Goal: Obtain resource: Download file/media

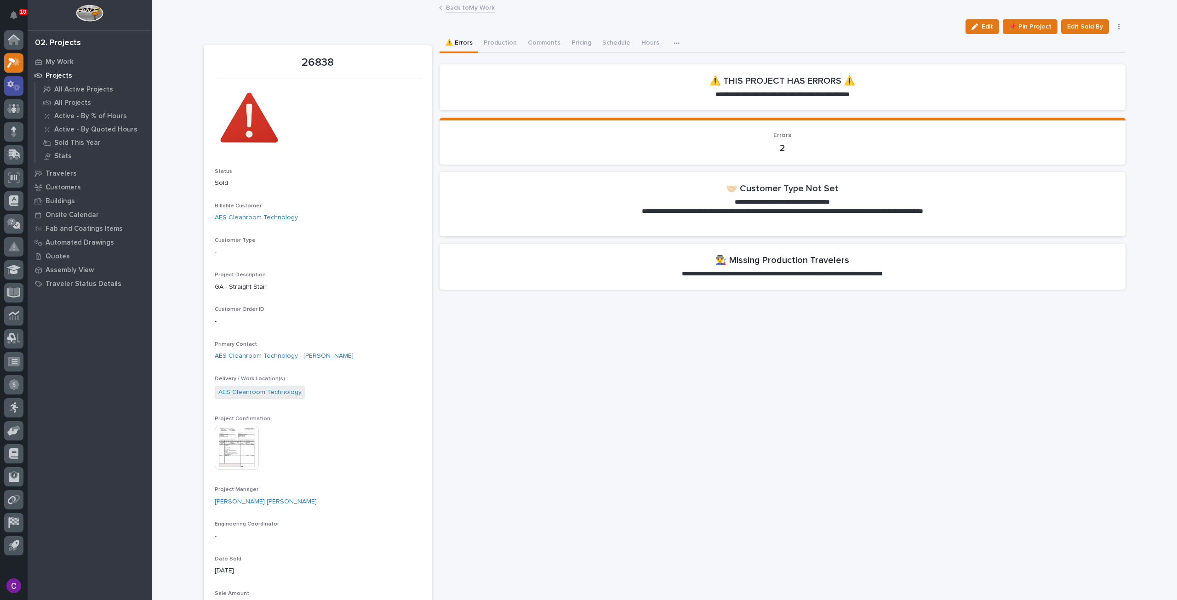
click at [18, 84] on icon at bounding box center [16, 87] width 7 height 6
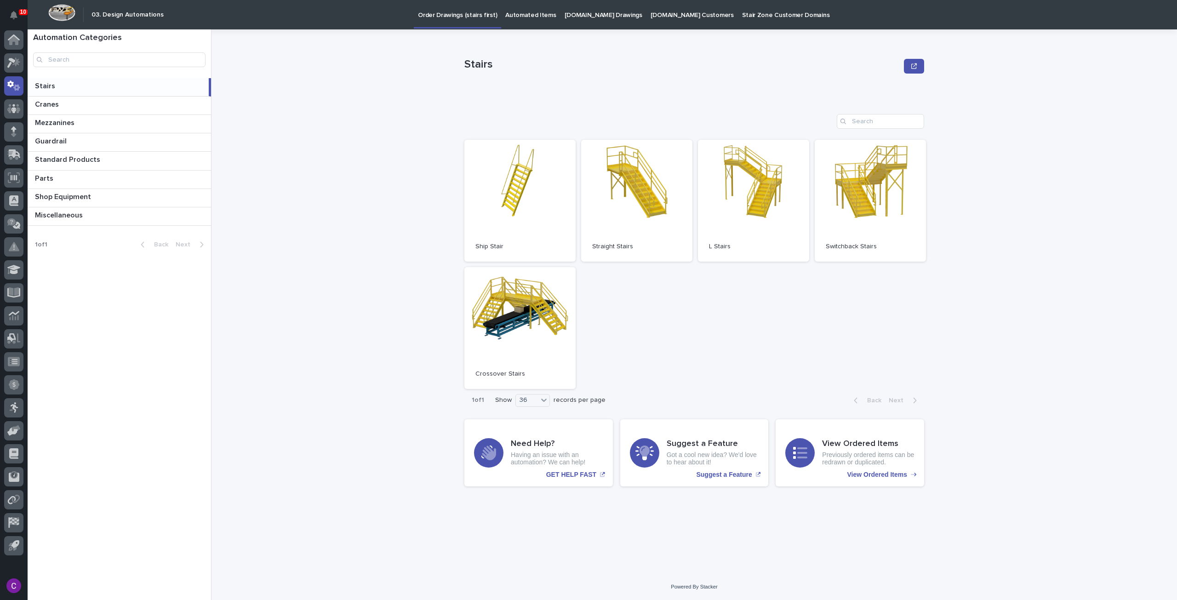
click at [536, 21] on link "Automated Items" at bounding box center [530, 14] width 59 height 28
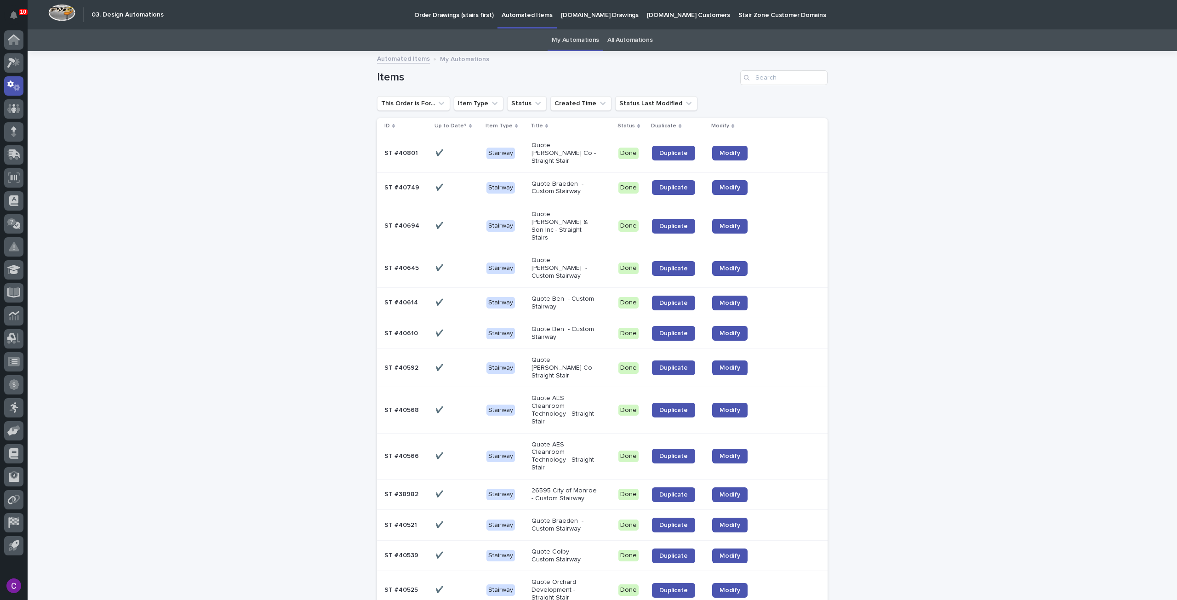
click at [591, 150] on div "Quote [PERSON_NAME] Co - Straight Stair" at bounding box center [571, 153] width 80 height 30
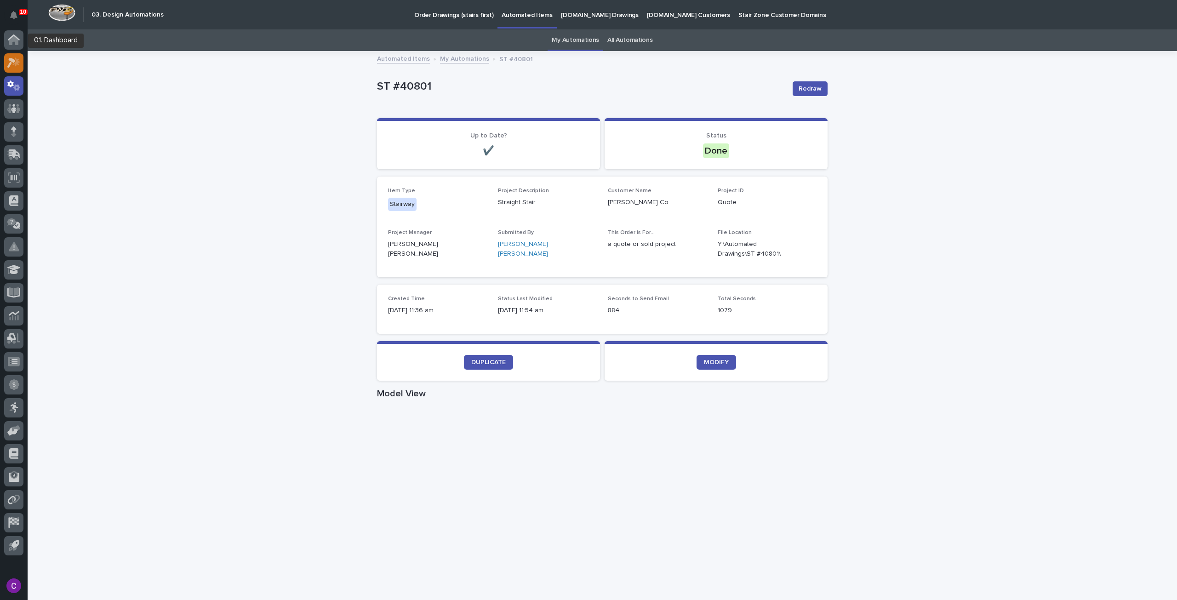
click at [15, 57] on icon at bounding box center [13, 62] width 13 height 11
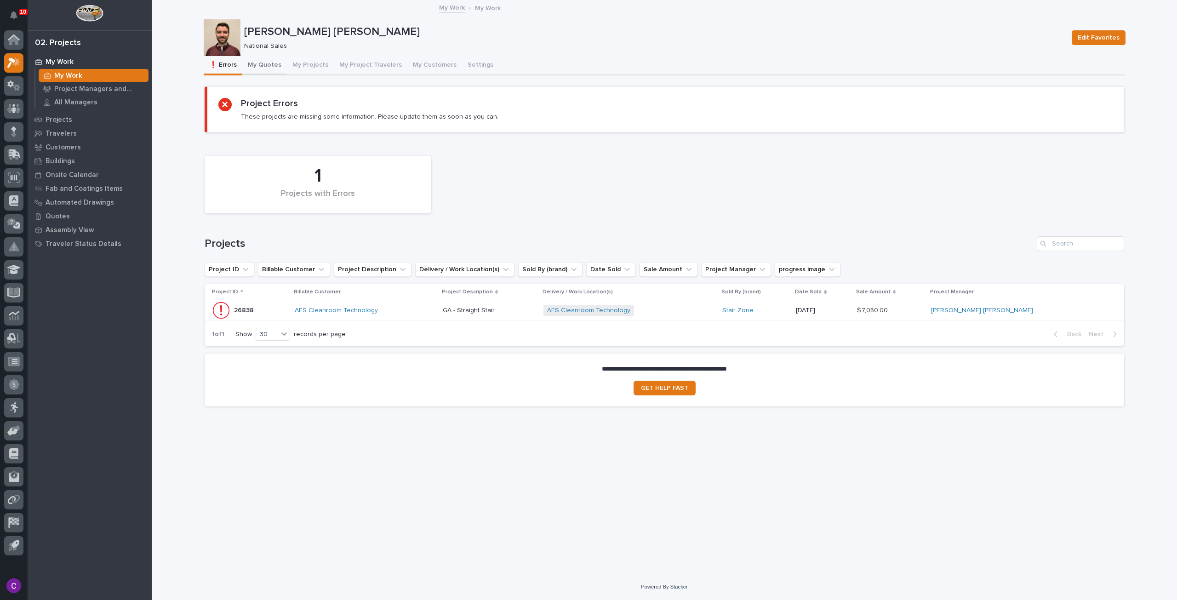
click at [276, 64] on button "My Quotes" at bounding box center [264, 65] width 45 height 19
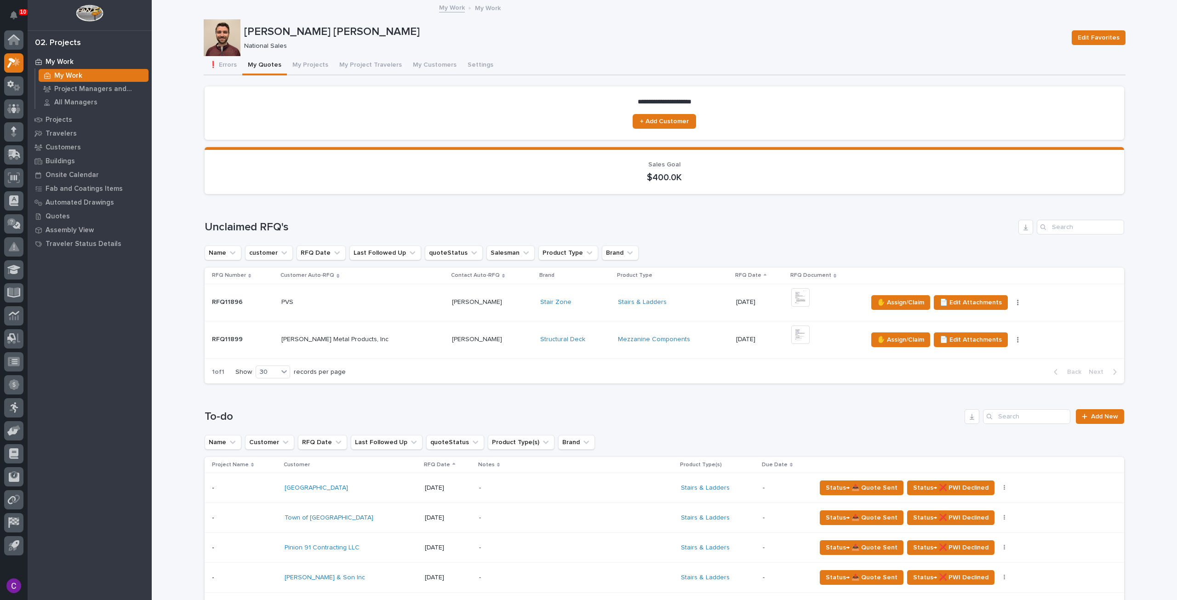
click at [650, 309] on div "Stairs & Ladders" at bounding box center [673, 302] width 111 height 15
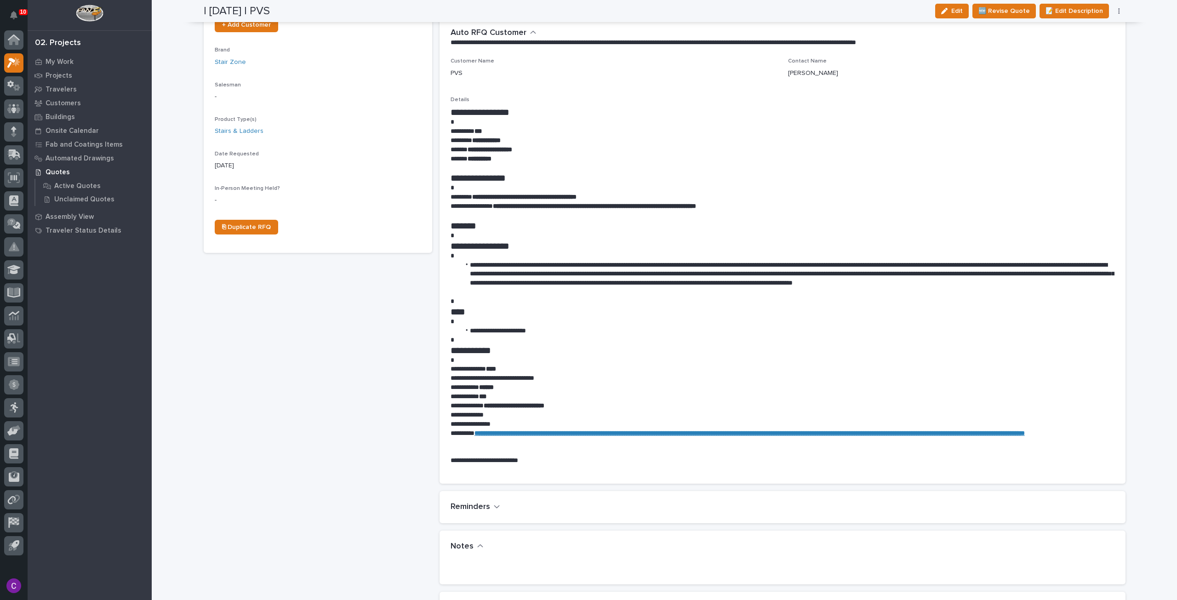
scroll to position [92, 0]
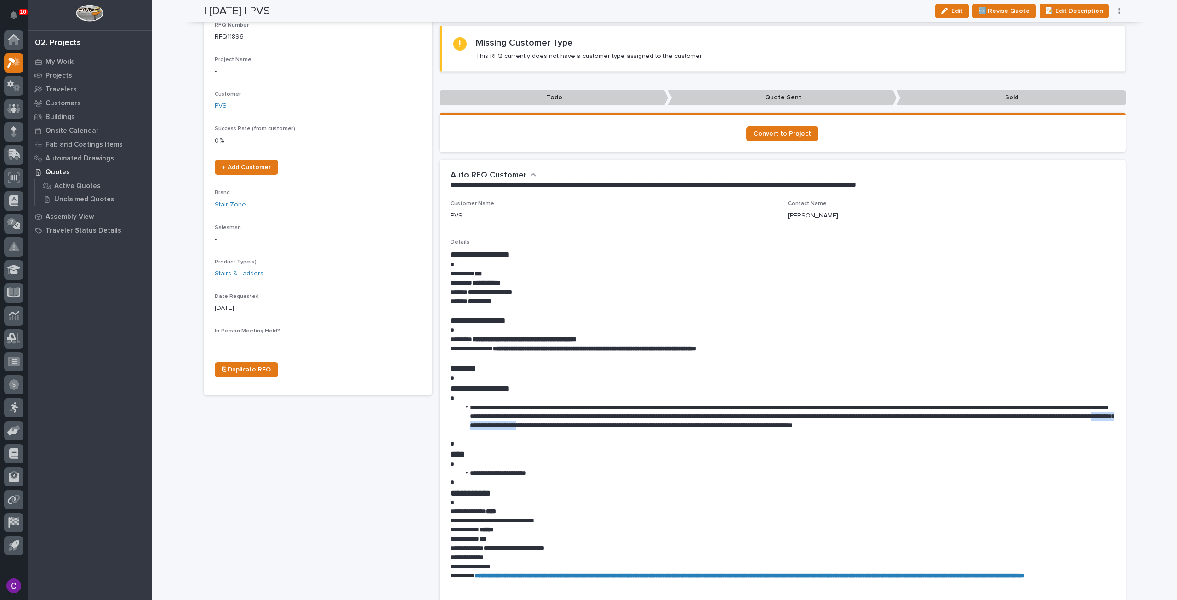
drag, startPoint x: 811, startPoint y: 427, endPoint x: 736, endPoint y: 425, distance: 74.5
click at [736, 425] on li "**********" at bounding box center [787, 421] width 654 height 37
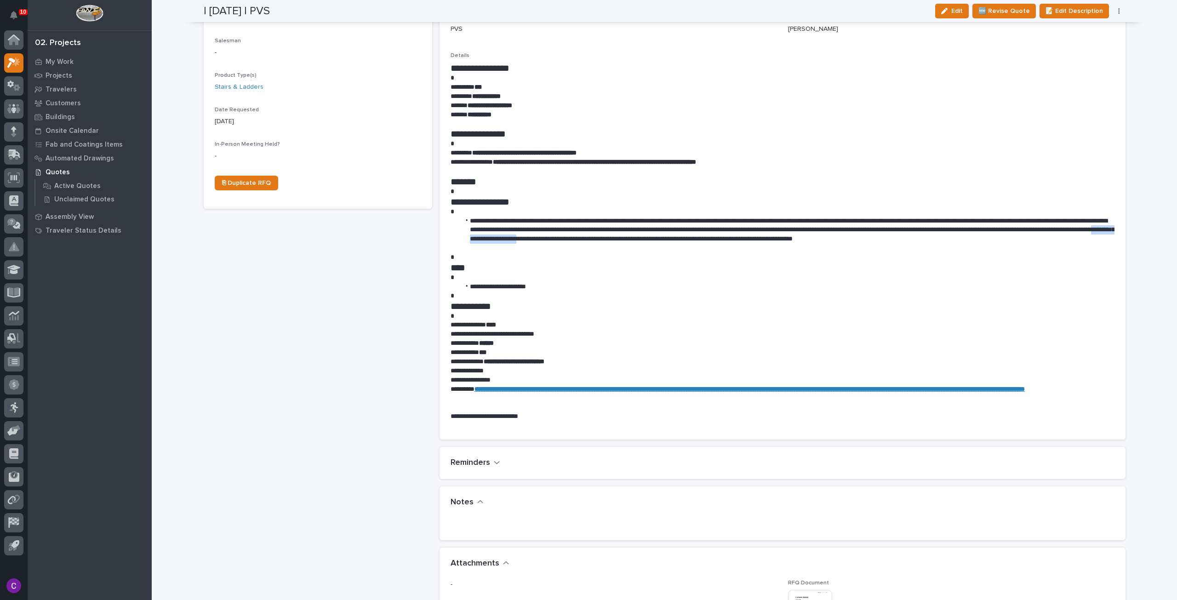
scroll to position [0, 0]
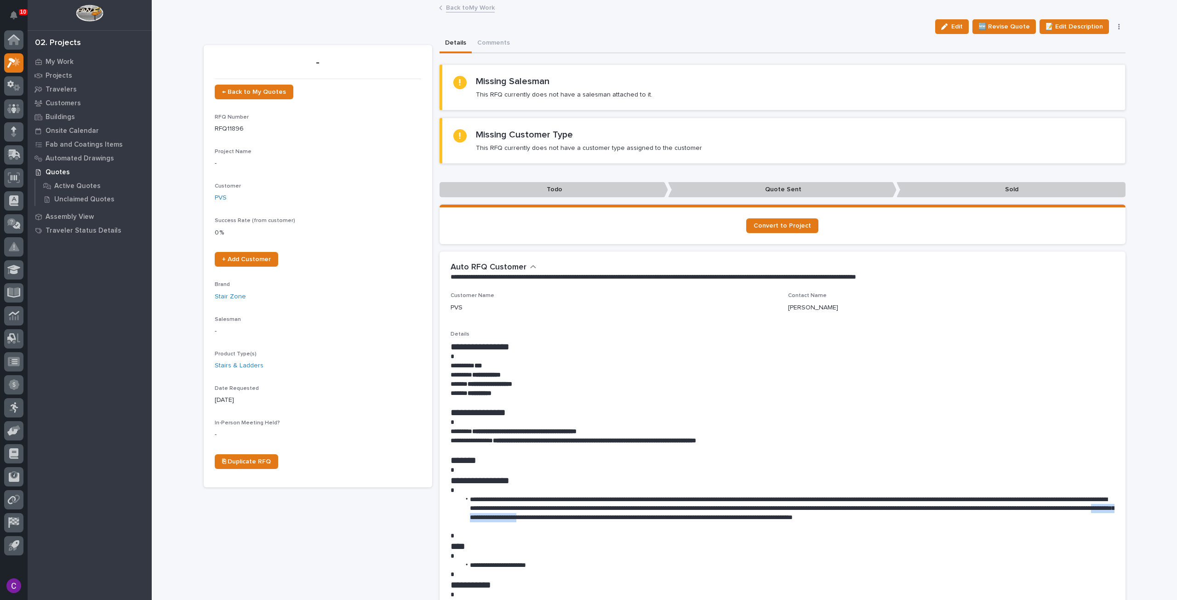
click at [470, 2] on link "Back to My Work" at bounding box center [470, 7] width 49 height 11
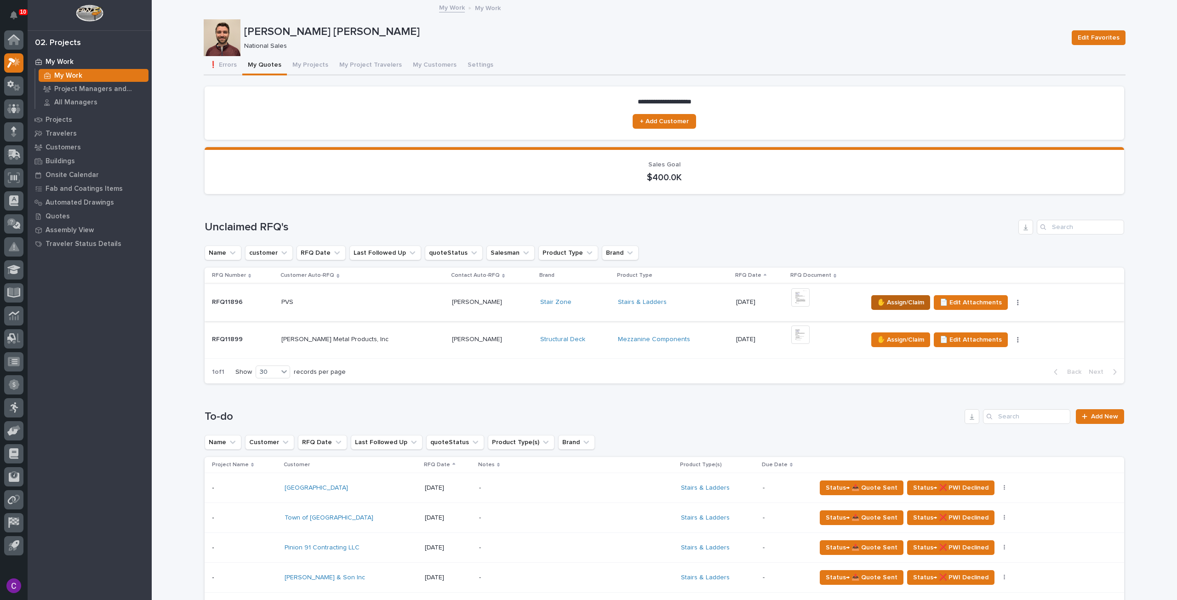
click at [877, 302] on span "✋ Assign/Claim" at bounding box center [900, 302] width 47 height 11
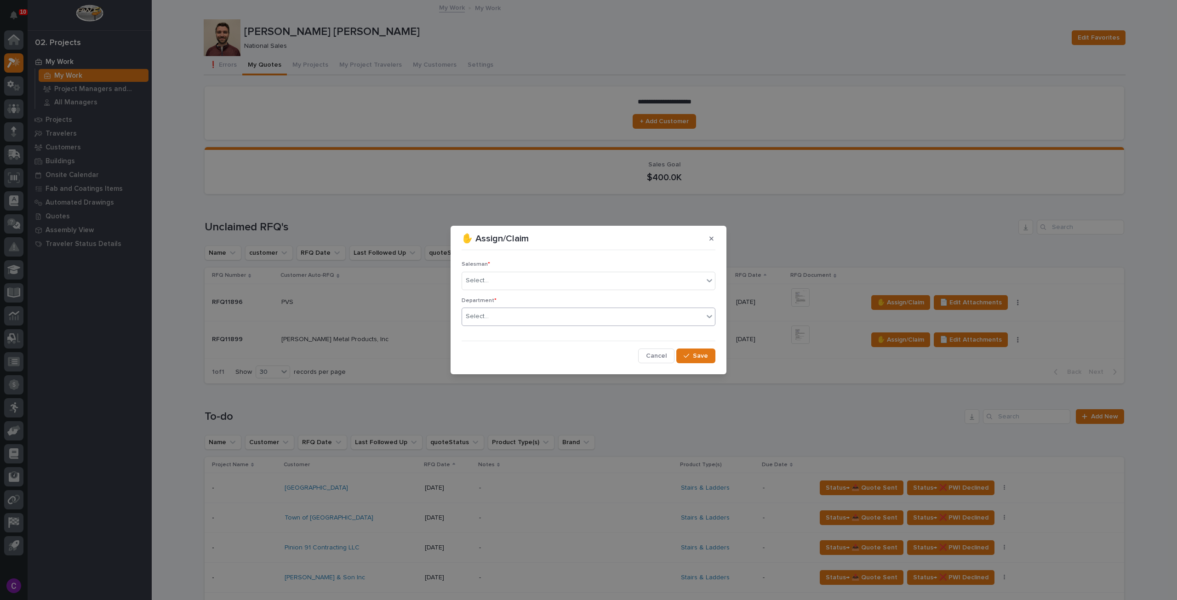
click at [645, 316] on div "Select..." at bounding box center [582, 316] width 241 height 15
click at [607, 331] on div "National Sales" at bounding box center [588, 334] width 253 height 16
click at [585, 283] on div "Select..." at bounding box center [582, 280] width 241 height 15
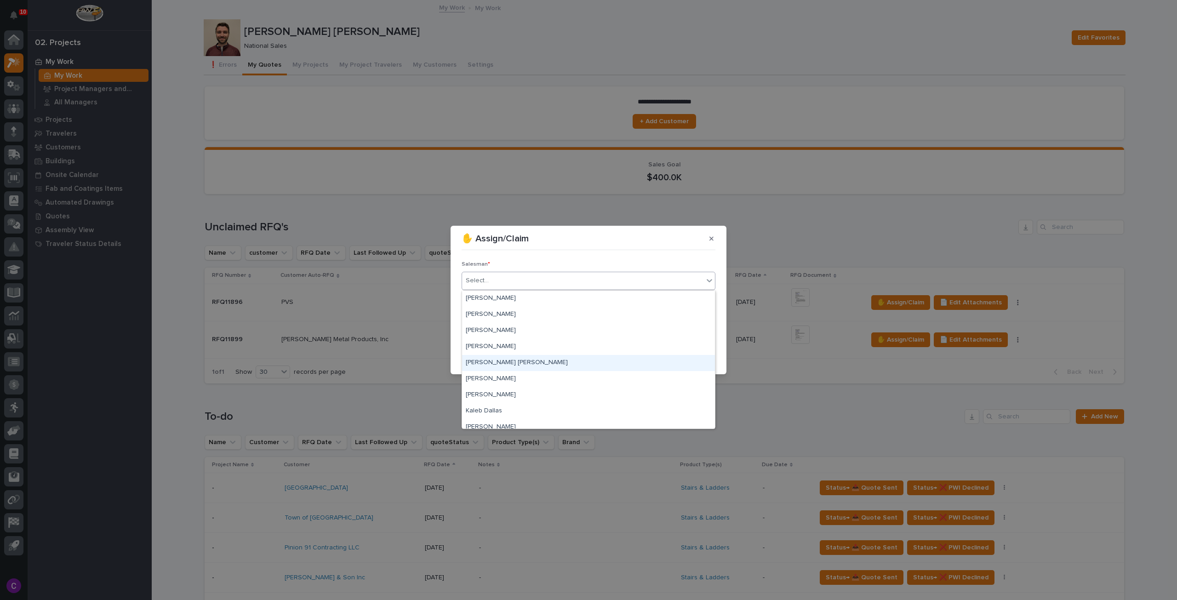
click at [562, 362] on div "[PERSON_NAME] [PERSON_NAME]" at bounding box center [588, 363] width 253 height 16
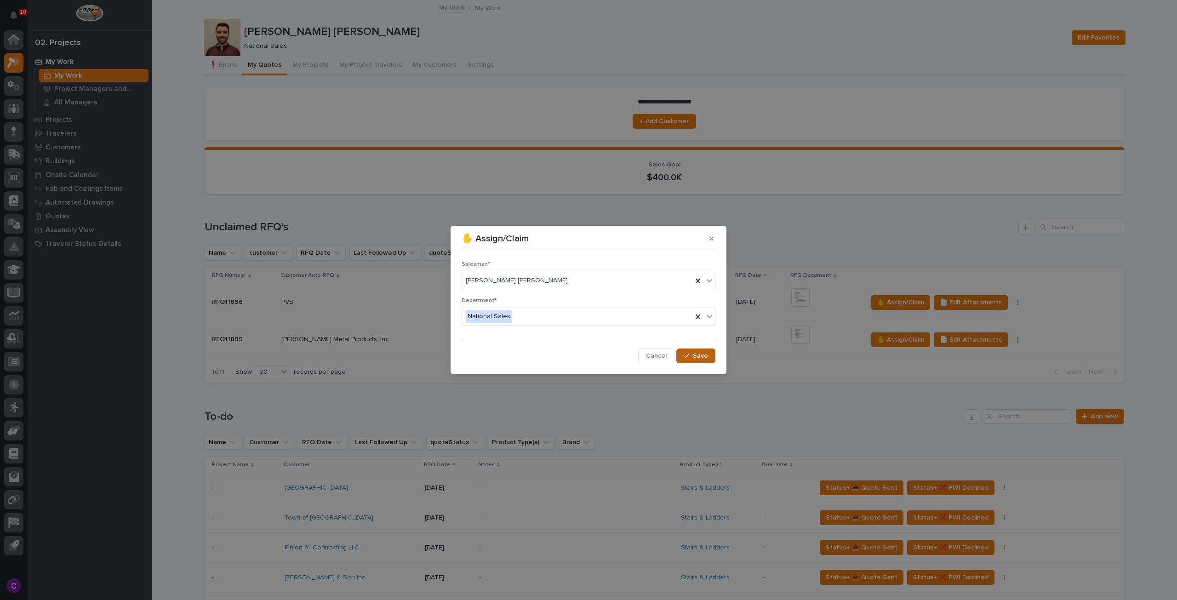
click at [699, 357] on span "Save" at bounding box center [700, 356] width 15 height 8
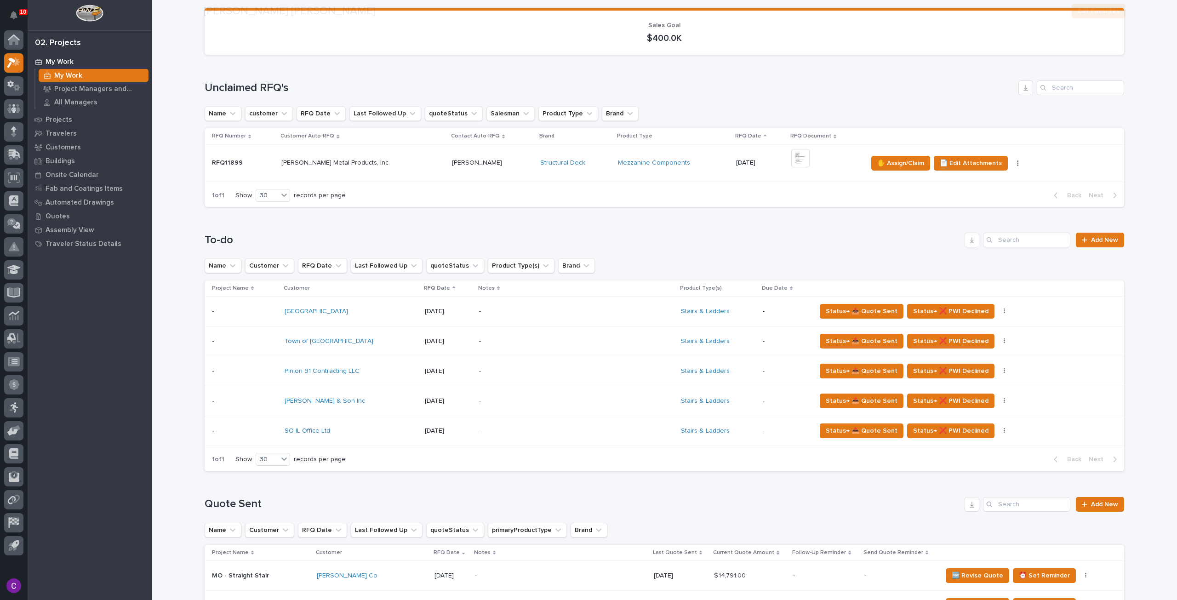
scroll to position [184, 0]
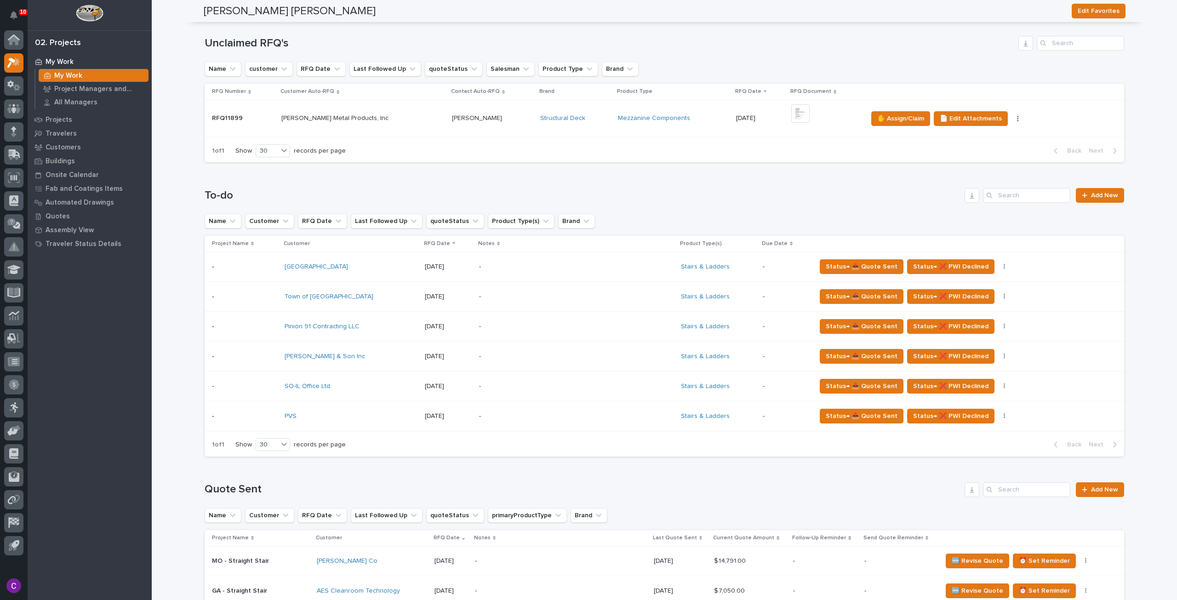
click at [522, 430] on td "-" at bounding box center [576, 416] width 202 height 30
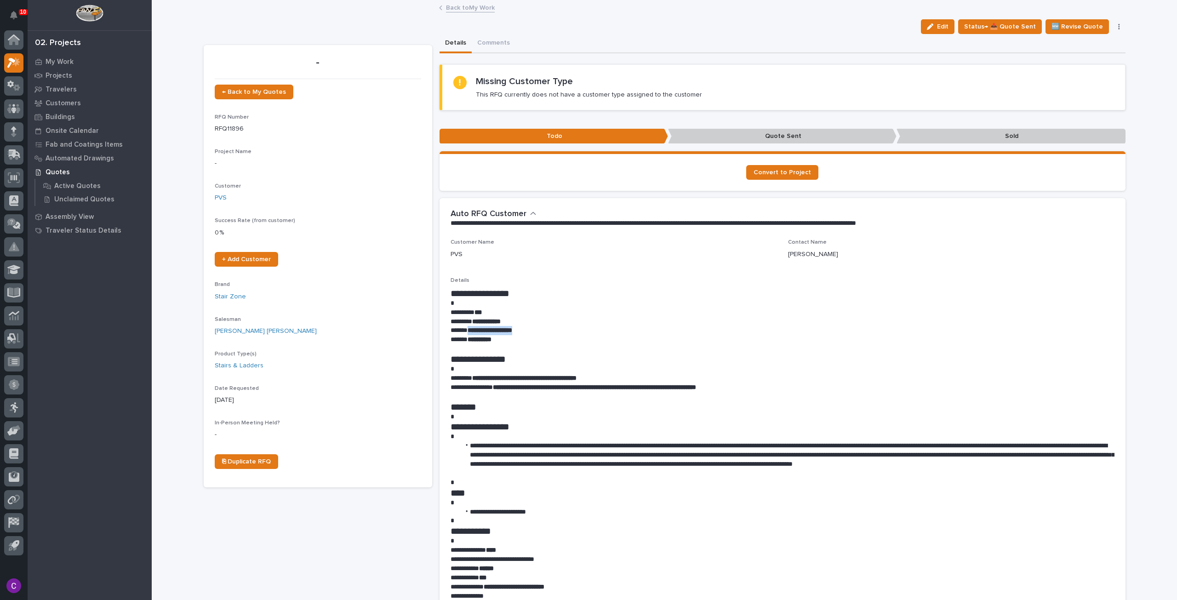
drag, startPoint x: 551, startPoint y: 332, endPoint x: 466, endPoint y: 329, distance: 85.1
click at [466, 329] on p "**********" at bounding box center [782, 330] width 664 height 9
copy strong "**********"
click at [460, 7] on link "Back to My Work" at bounding box center [470, 7] width 49 height 11
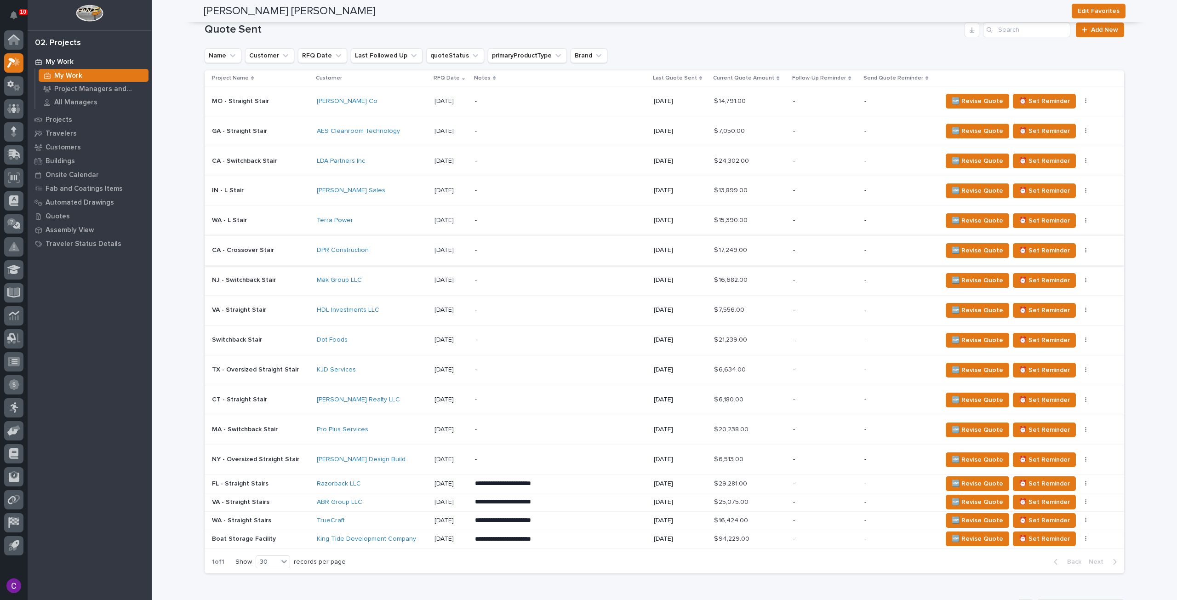
scroll to position [368, 0]
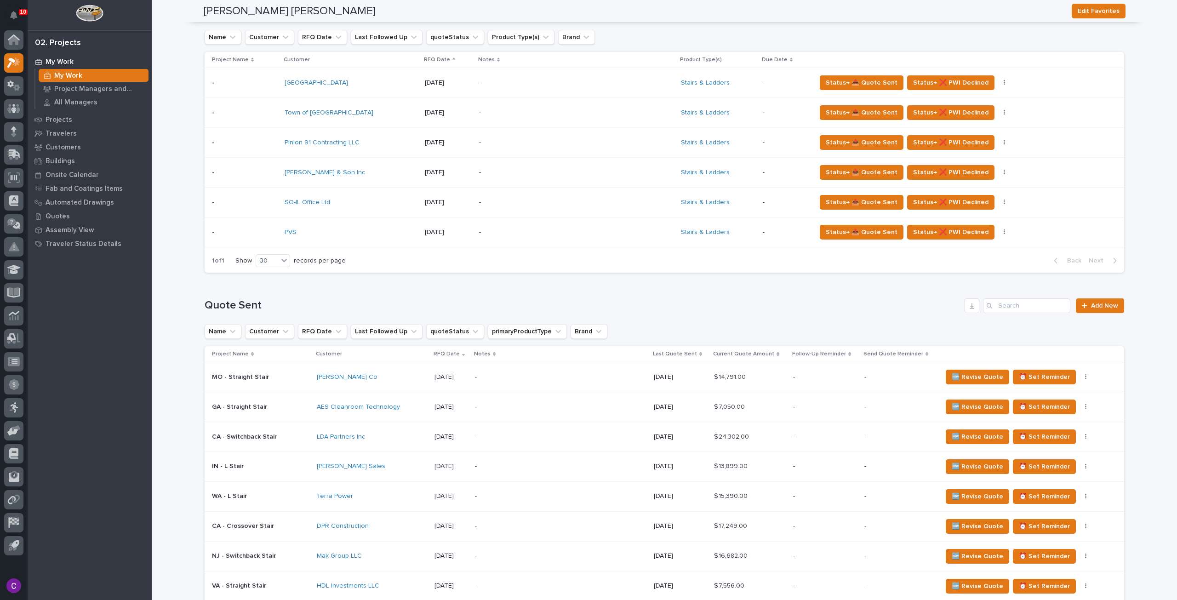
click at [480, 202] on p "-" at bounding box center [559, 203] width 161 height 8
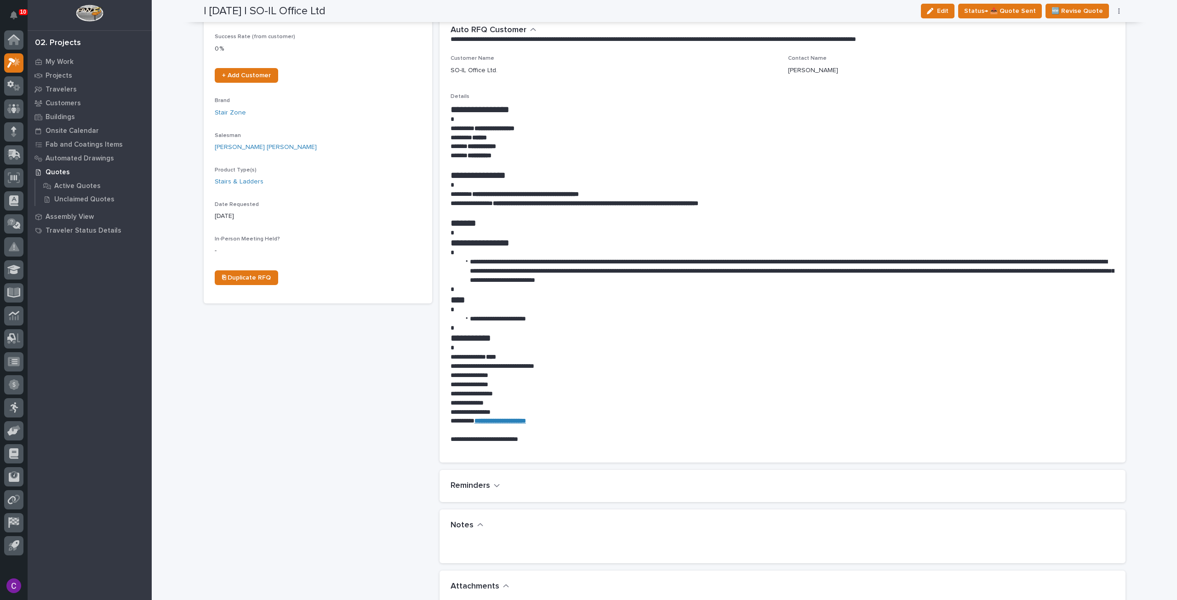
scroll to position [322, 0]
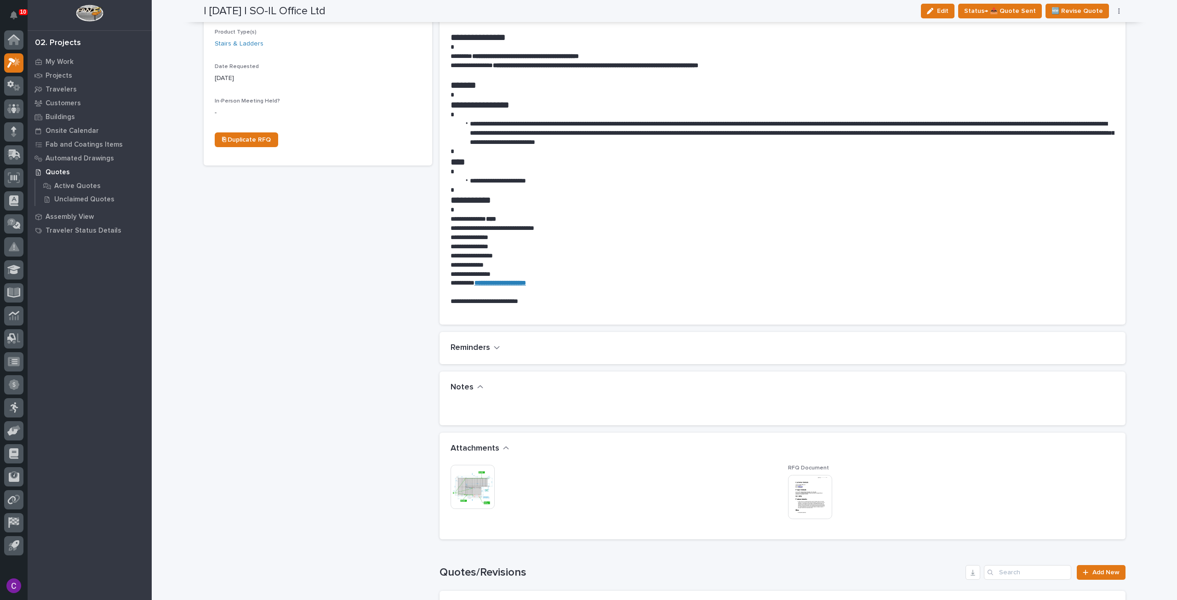
click at [467, 482] on img at bounding box center [472, 487] width 44 height 44
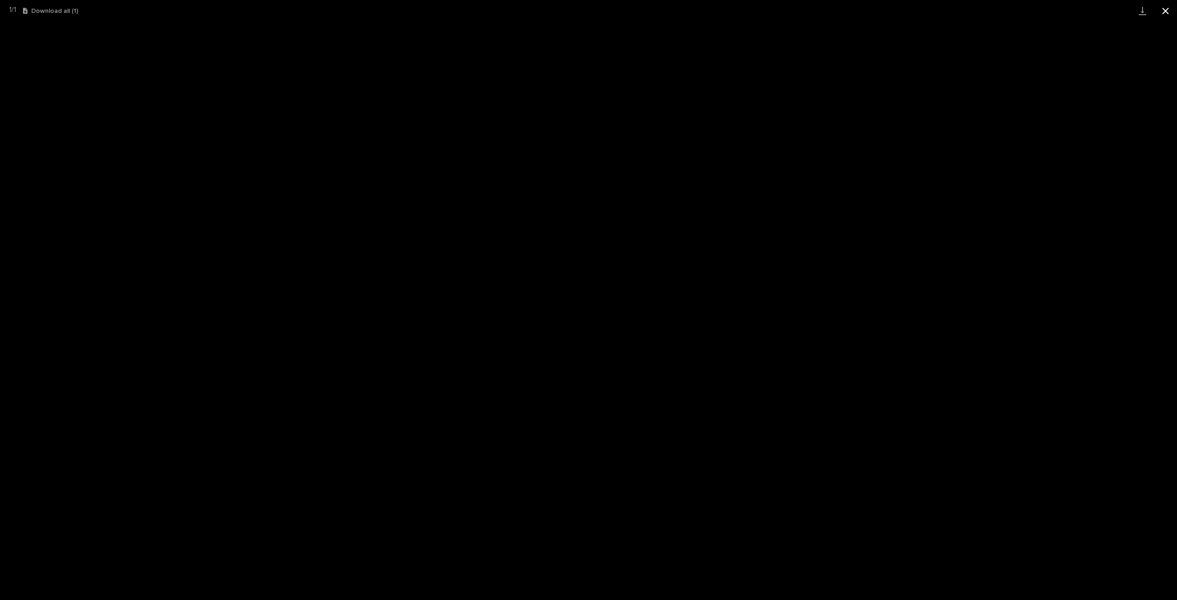
click at [1161, 15] on button "Close gallery" at bounding box center [1165, 11] width 23 height 22
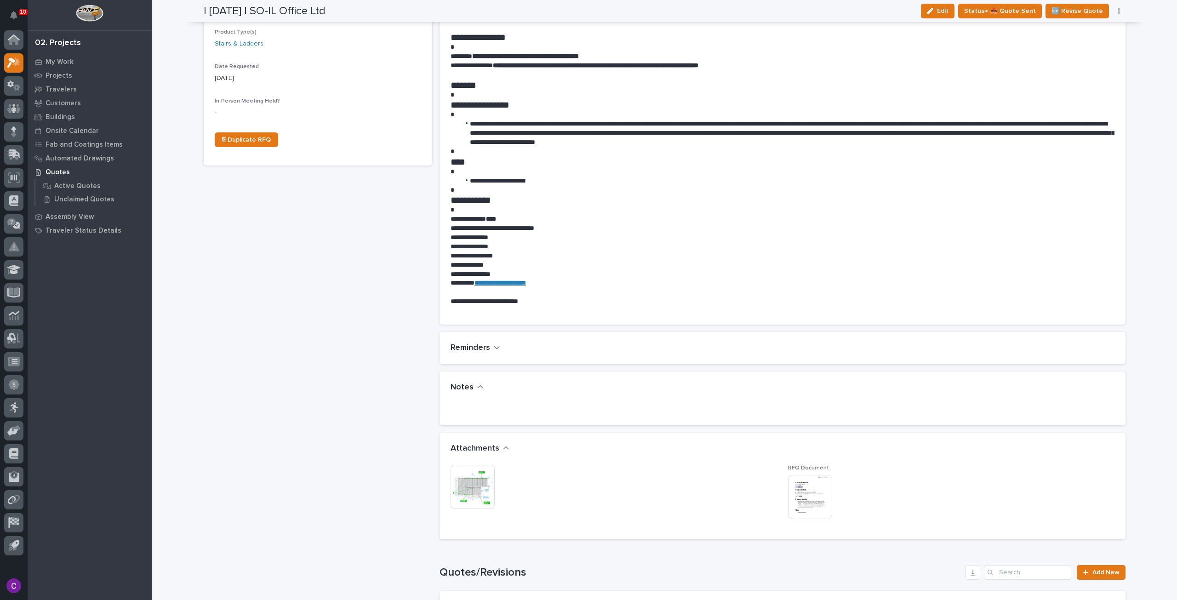
click at [796, 495] on img at bounding box center [810, 497] width 44 height 44
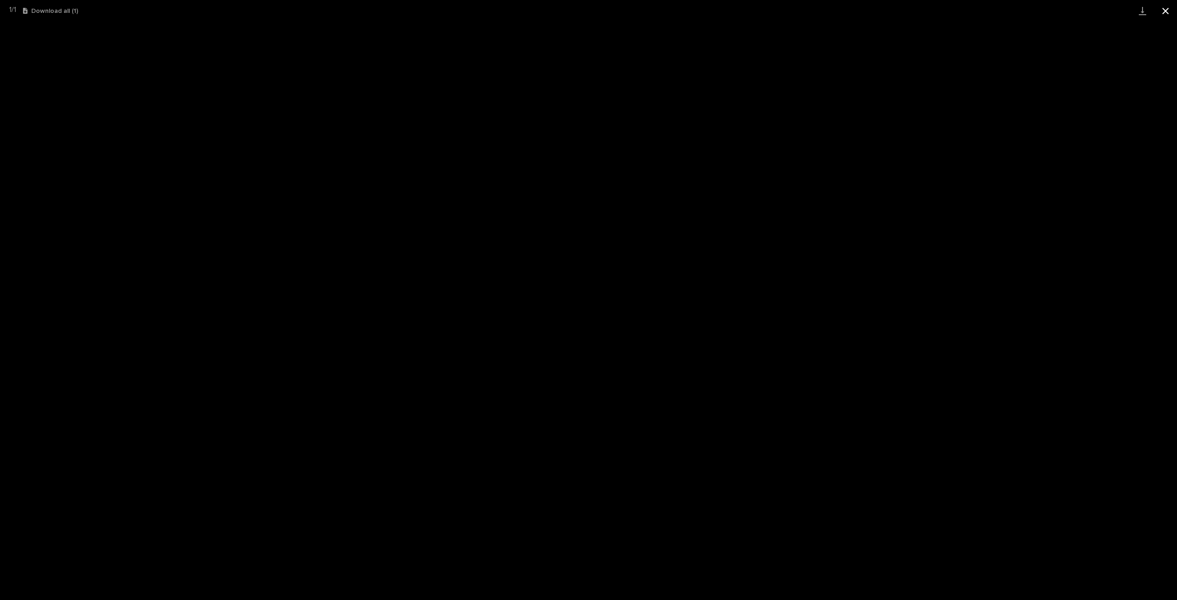
click at [1167, 7] on button "Close gallery" at bounding box center [1165, 11] width 23 height 22
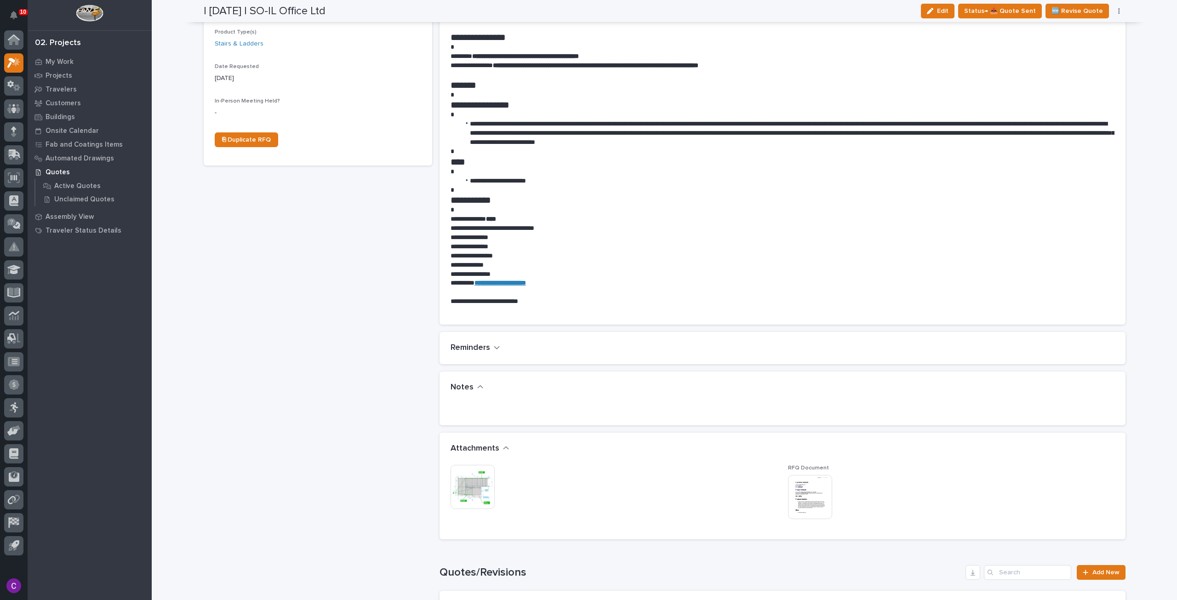
click at [465, 483] on img at bounding box center [472, 487] width 44 height 44
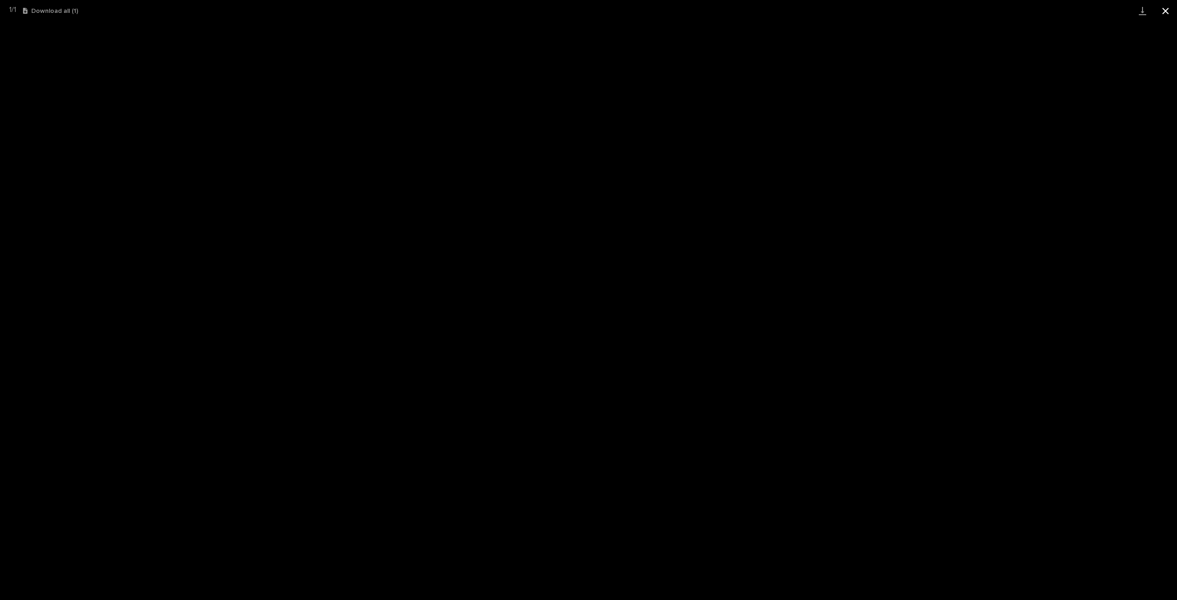
click at [1175, 10] on button "Close gallery" at bounding box center [1165, 11] width 23 height 22
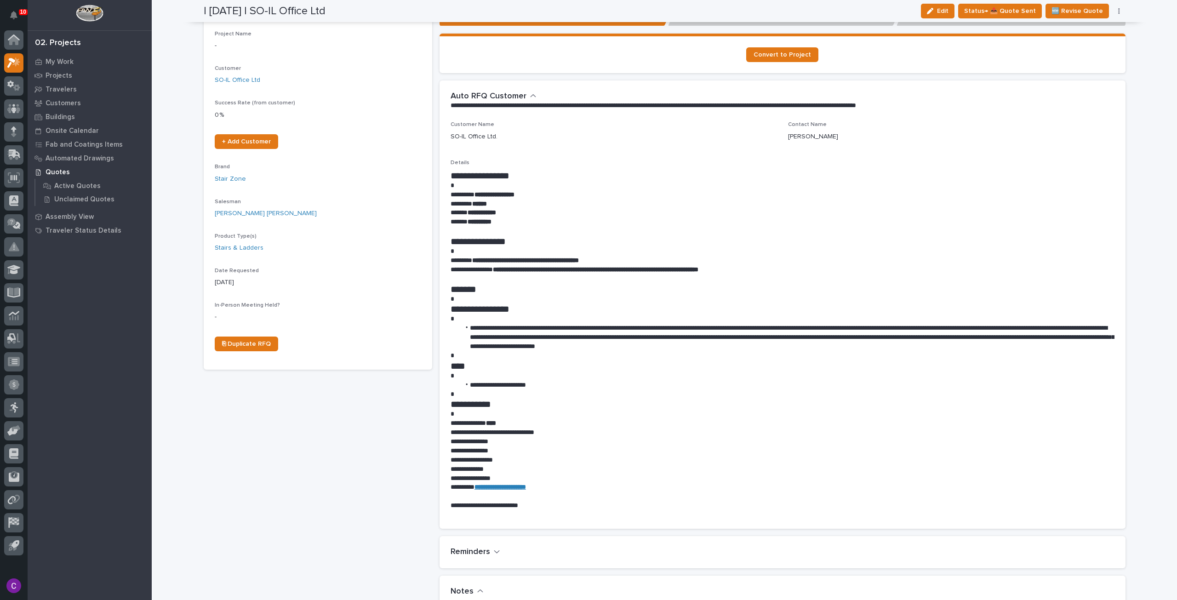
scroll to position [0, 0]
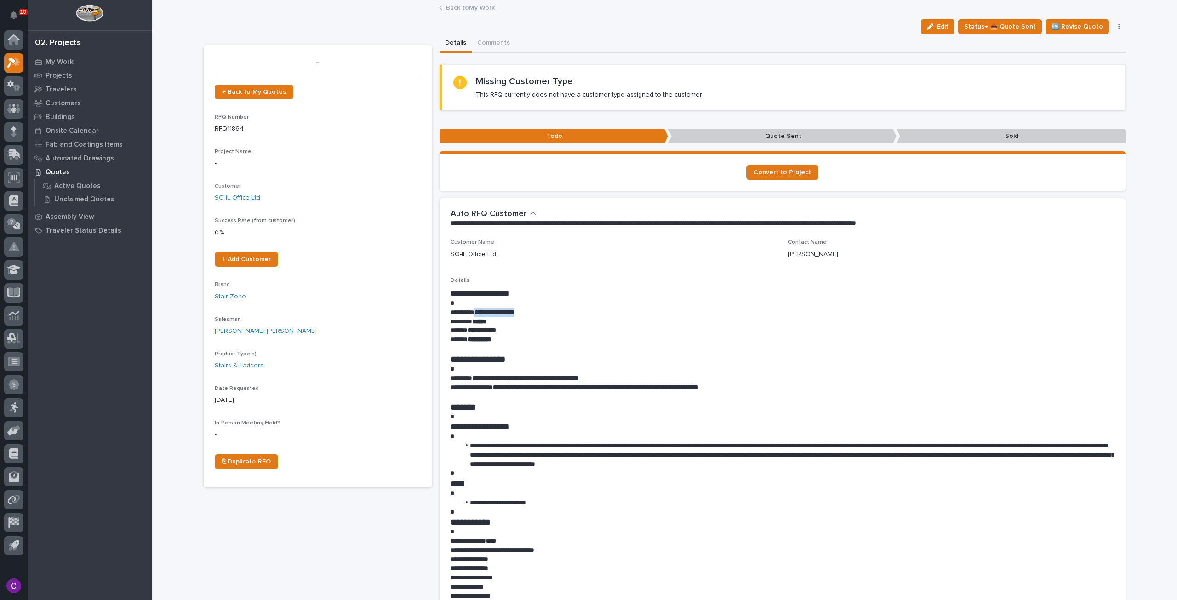
drag, startPoint x: 530, startPoint y: 312, endPoint x: 477, endPoint y: 310, distance: 53.3
click at [477, 310] on p "**********" at bounding box center [782, 312] width 664 height 9
copy strong "**********"
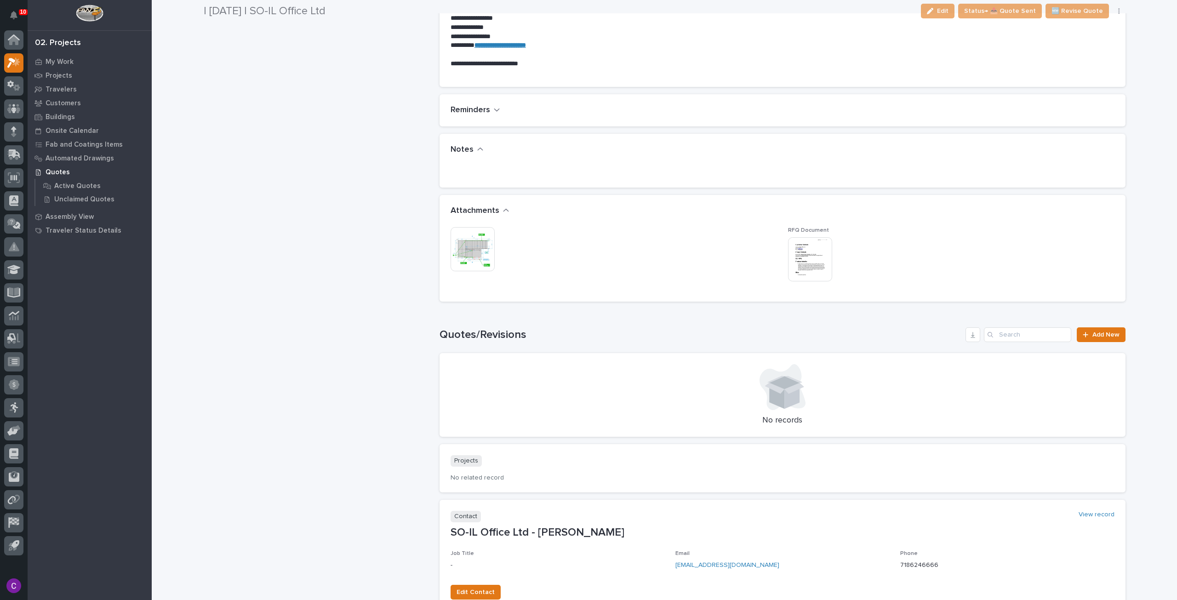
scroll to position [649, 0]
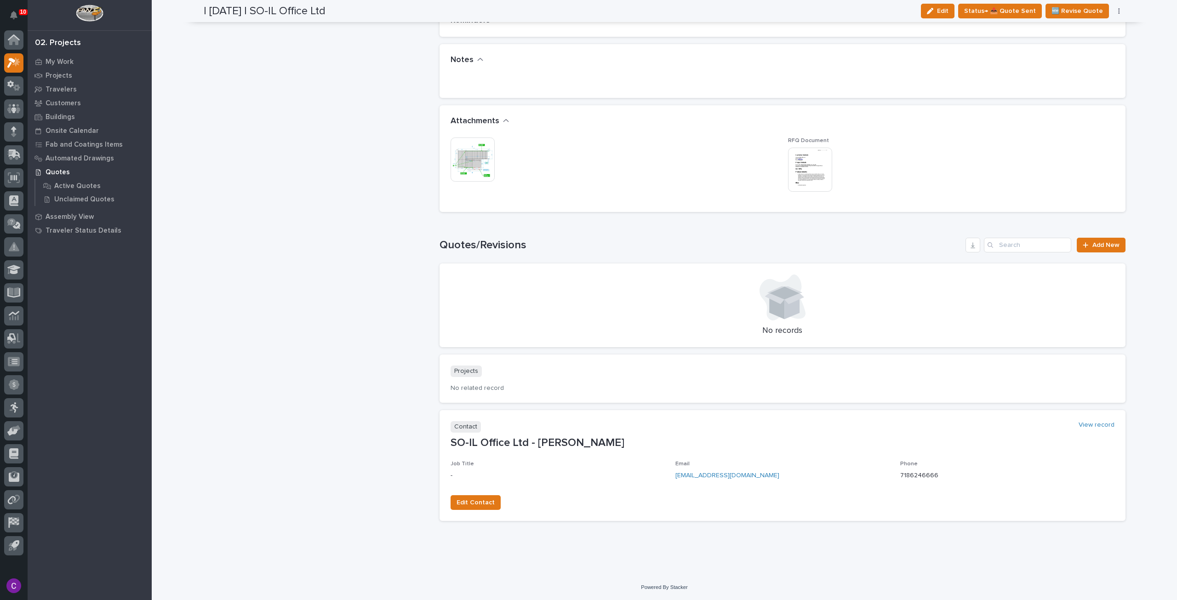
click at [476, 165] on img at bounding box center [472, 159] width 44 height 44
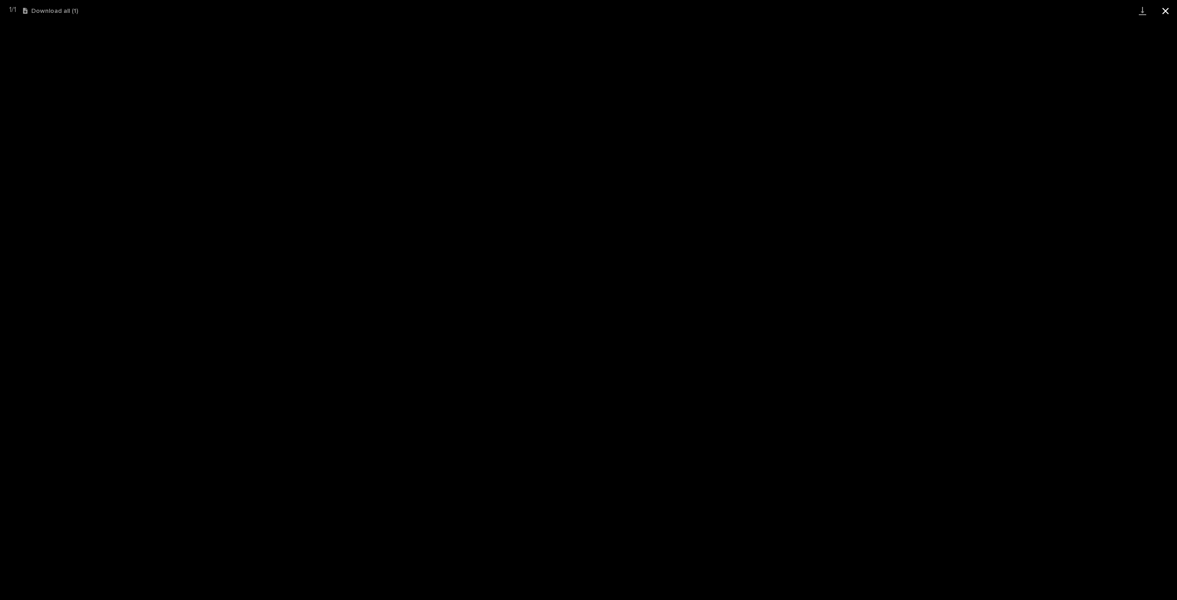
click at [1166, 13] on button "Close gallery" at bounding box center [1165, 11] width 23 height 22
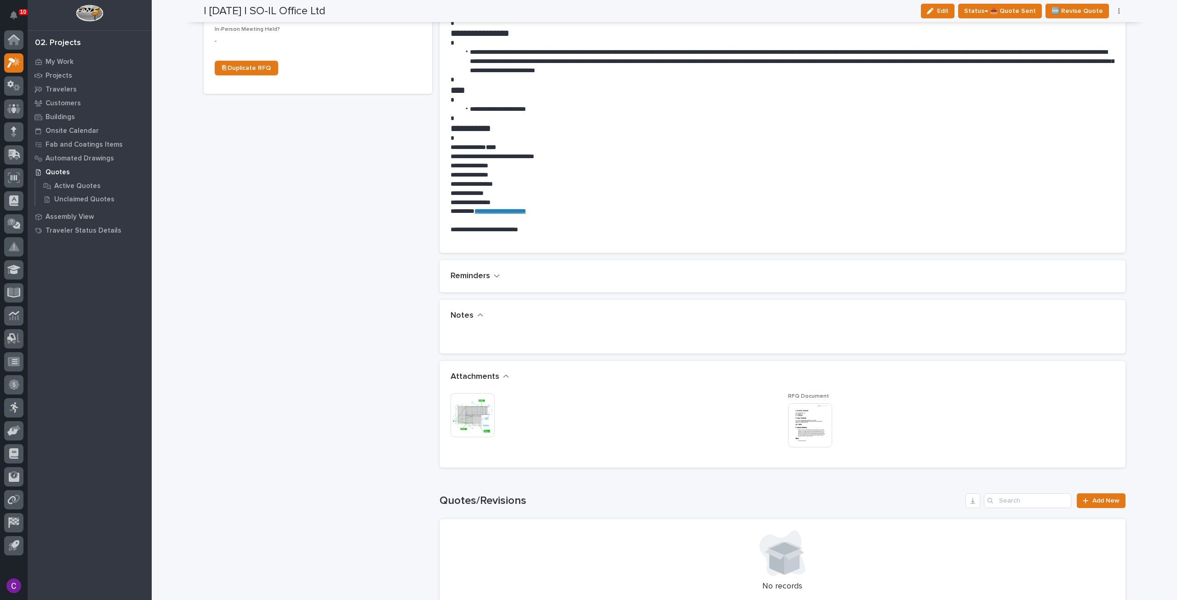
scroll to position [414, 0]
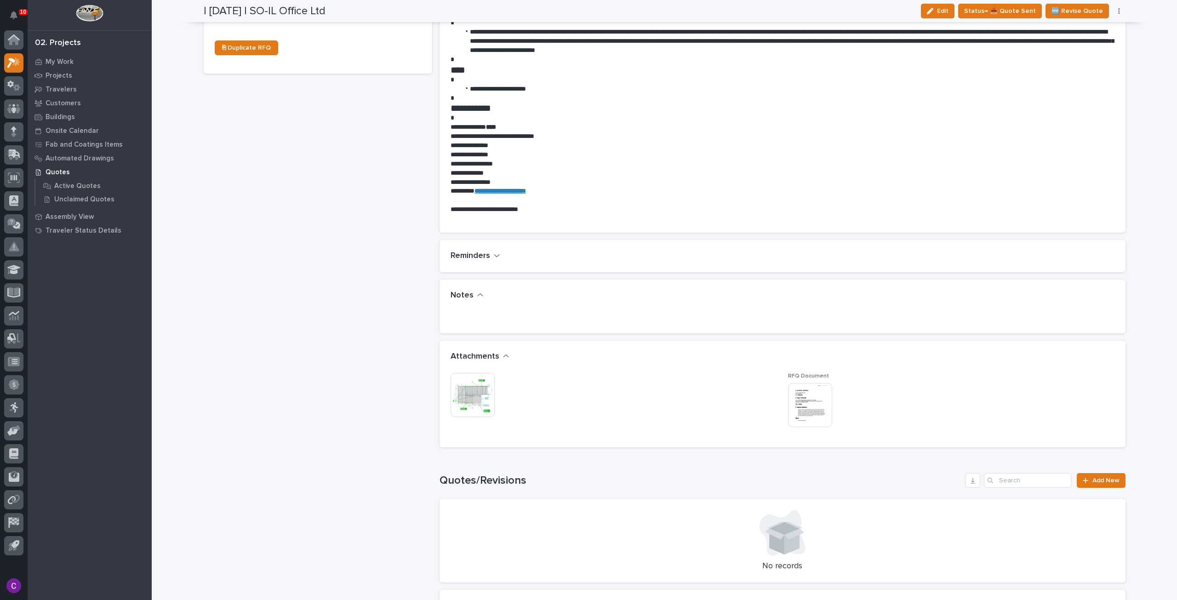
click at [460, 393] on img at bounding box center [472, 395] width 44 height 44
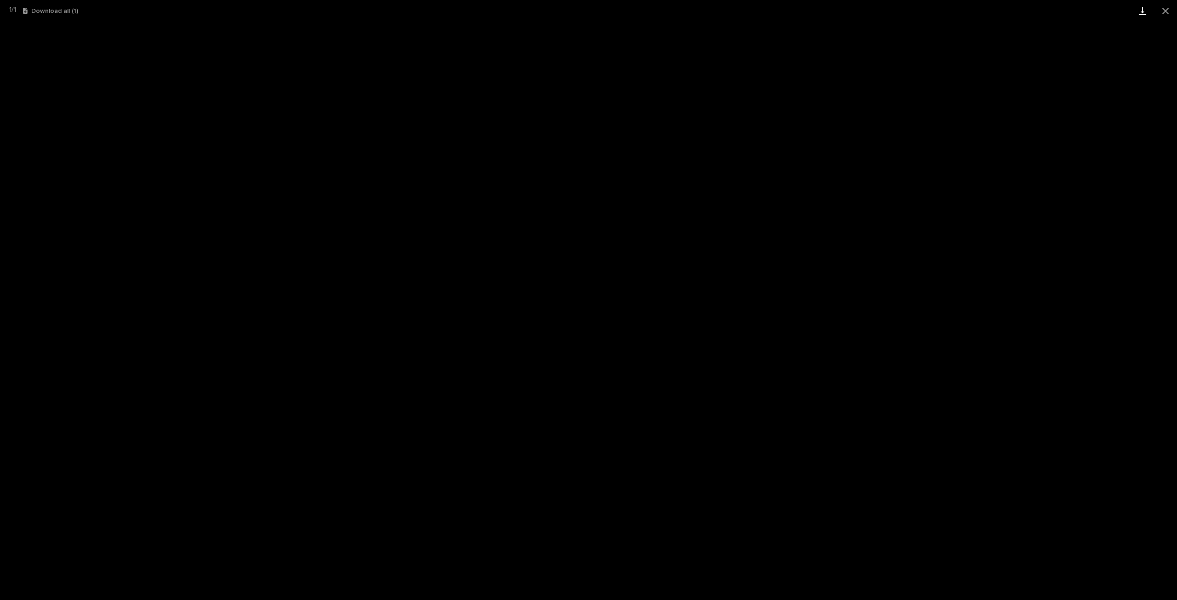
click at [1142, 6] on link "Download" at bounding box center [1142, 11] width 23 height 22
click at [1158, 9] on button "Close gallery" at bounding box center [1165, 11] width 23 height 22
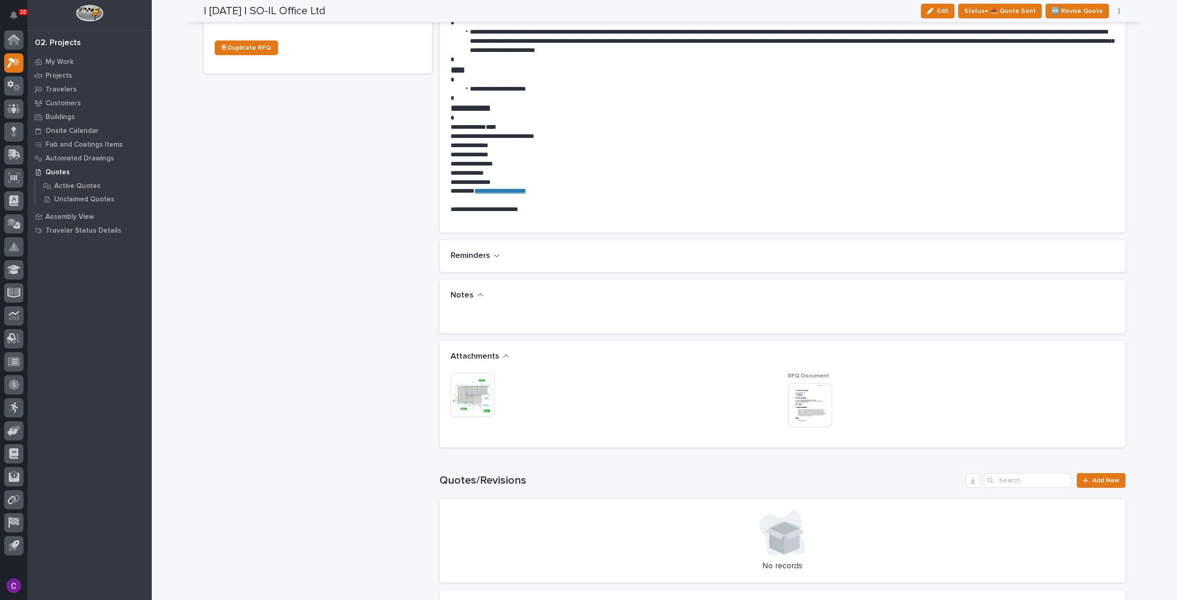
scroll to position [46, 0]
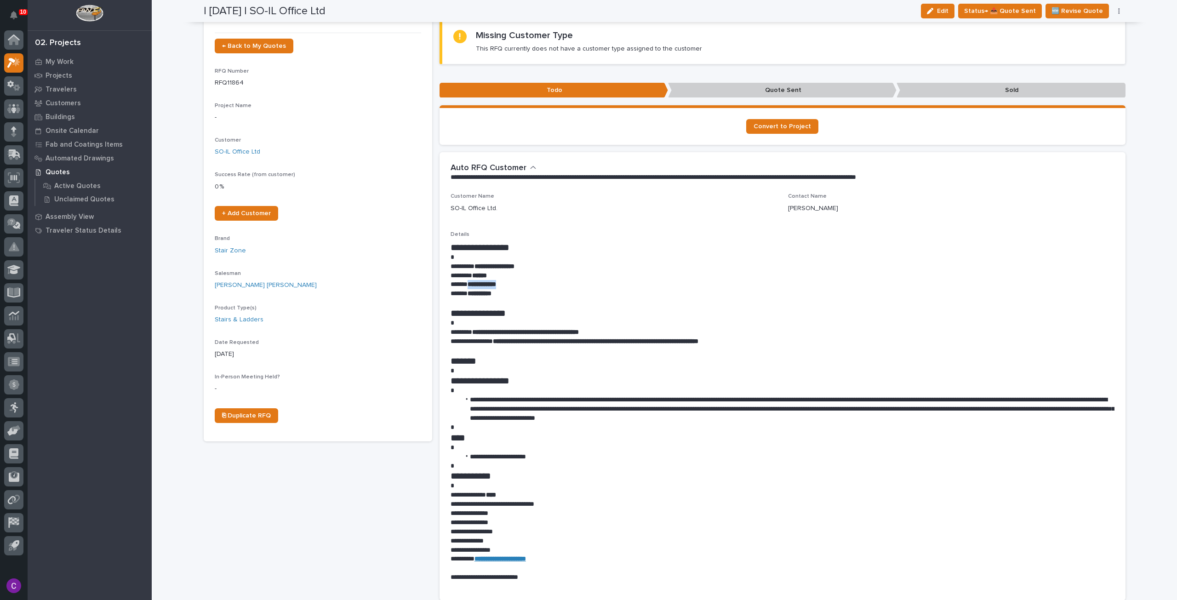
drag, startPoint x: 505, startPoint y: 285, endPoint x: 466, endPoint y: 285, distance: 39.1
click at [466, 285] on p "**********" at bounding box center [782, 284] width 664 height 9
copy strong "**********"
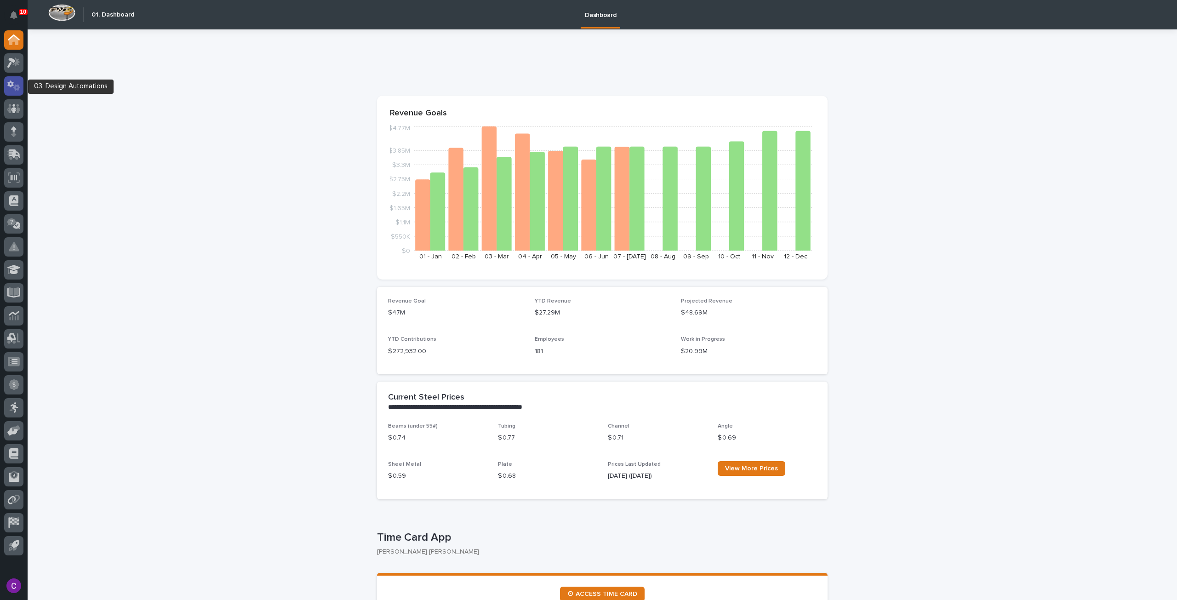
click at [11, 80] on div at bounding box center [13, 85] width 19 height 19
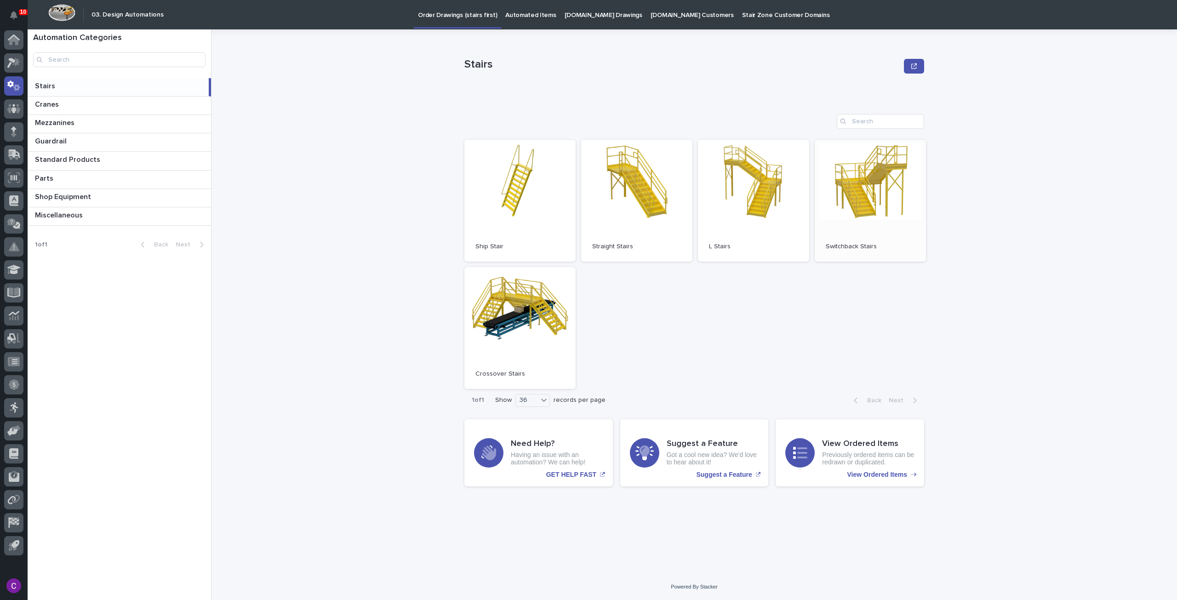
click at [861, 189] on link "Open" at bounding box center [869, 201] width 111 height 122
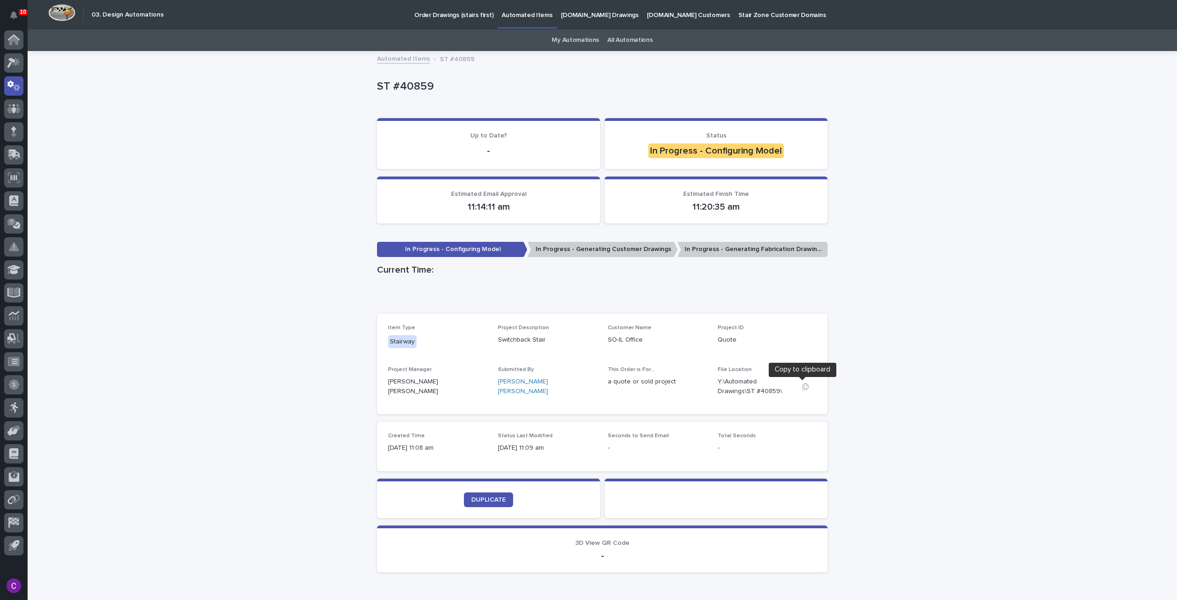
click at [802, 385] on icon "button" at bounding box center [805, 386] width 7 height 7
